Goal: Task Accomplishment & Management: Use online tool/utility

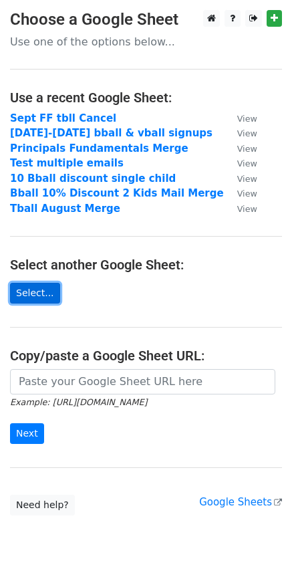
click at [40, 298] on link "Select..." at bounding box center [35, 293] width 50 height 21
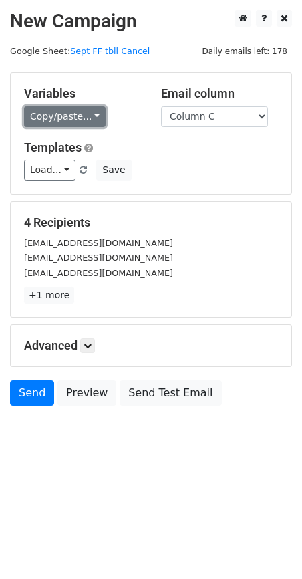
click at [93, 115] on link "Copy/paste..." at bounding box center [65, 116] width 82 height 21
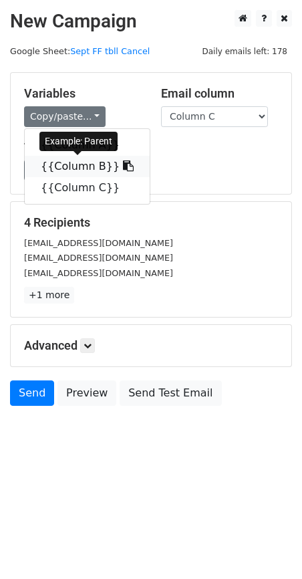
click at [68, 165] on link "{{Column B}}" at bounding box center [87, 166] width 125 height 21
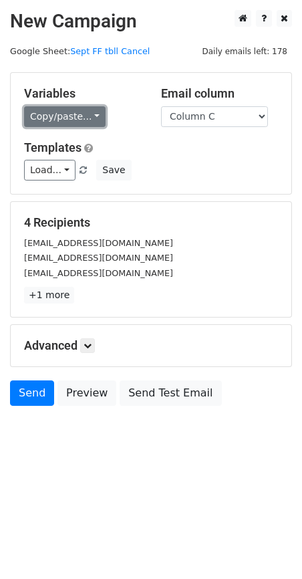
click at [90, 114] on link "Copy/paste..." at bounding box center [65, 116] width 82 height 21
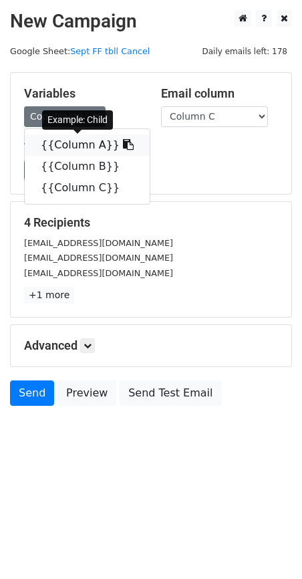
click at [66, 148] on link "{{Column A}}" at bounding box center [87, 144] width 125 height 21
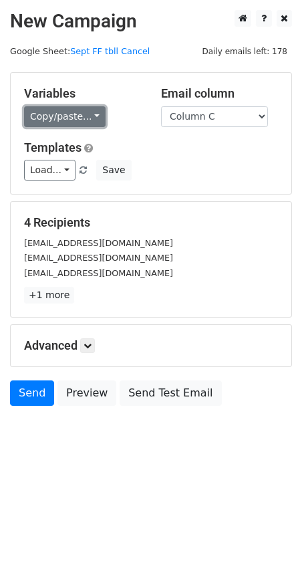
click at [88, 120] on link "Copy/paste..." at bounding box center [65, 116] width 82 height 21
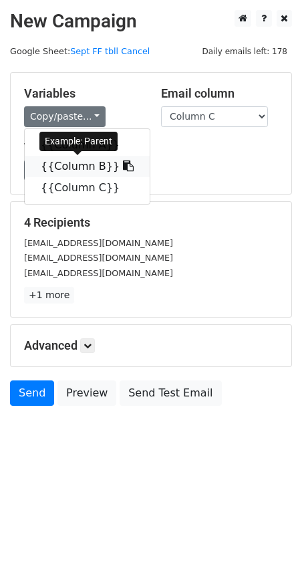
click at [75, 167] on link "{{Column B}}" at bounding box center [87, 166] width 125 height 21
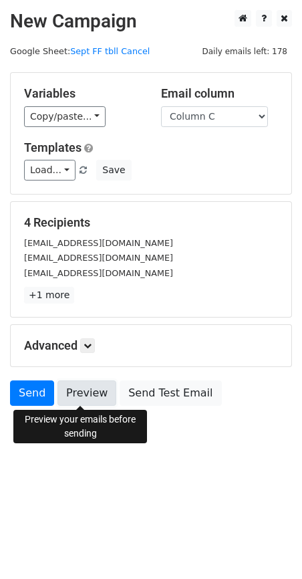
click at [82, 393] on link "Preview" at bounding box center [87, 393] width 59 height 25
click at [101, 393] on link "Preview" at bounding box center [87, 393] width 59 height 25
click at [96, 395] on link "Preview" at bounding box center [87, 393] width 59 height 25
click at [86, 394] on link "Preview" at bounding box center [87, 393] width 59 height 25
click at [84, 391] on link "Preview" at bounding box center [87, 393] width 59 height 25
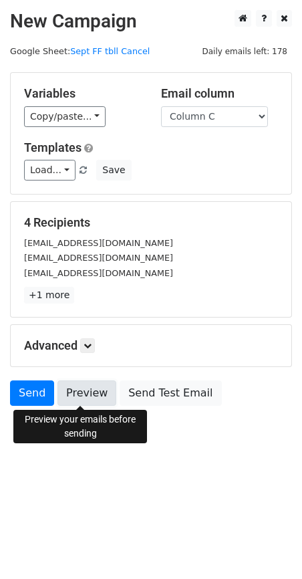
click at [91, 389] on link "Preview" at bounding box center [87, 393] width 59 height 25
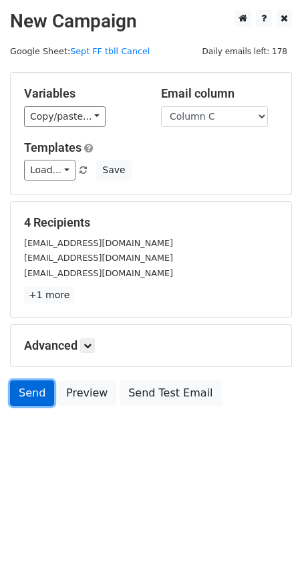
click at [39, 389] on link "Send" at bounding box center [32, 393] width 44 height 25
